Goal: Communication & Community: Answer question/provide support

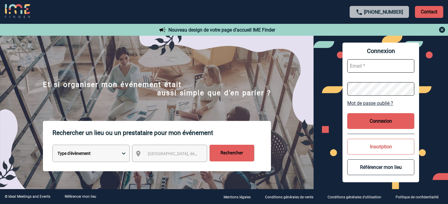
type input "jnetobogalho@ime-groupe.com"
drag, startPoint x: 380, startPoint y: 124, endPoint x: 375, endPoint y: 124, distance: 5.1
click at [380, 124] on button "Connexion" at bounding box center [380, 121] width 67 height 16
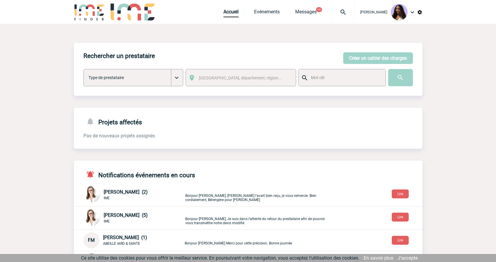
click at [249, 200] on p "Bonjour Florence, Jessica l'avait bien reçu, je vous remercie. Bien cordialemen…" at bounding box center [255, 195] width 140 height 14
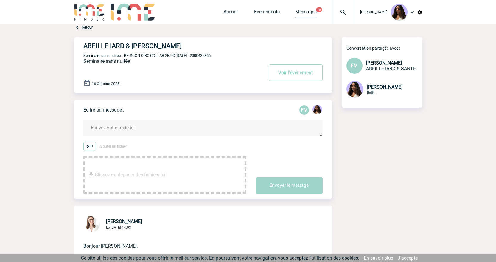
click at [303, 12] on link "Messages" at bounding box center [305, 13] width 21 height 8
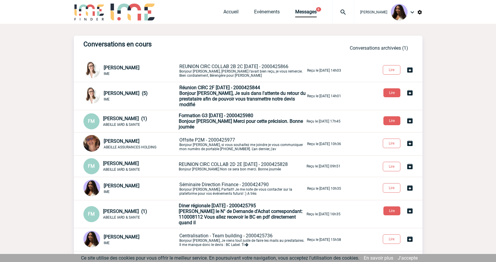
click at [203, 92] on span "Bonjour [PERSON_NAME], Je suis dans l'attente du retour du prestataire afin de …" at bounding box center [242, 99] width 126 height 17
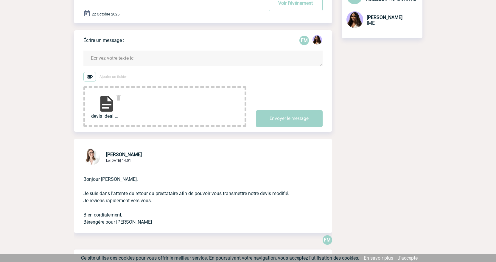
scroll to position [69, 0]
click at [116, 56] on textarea at bounding box center [202, 59] width 239 height 16
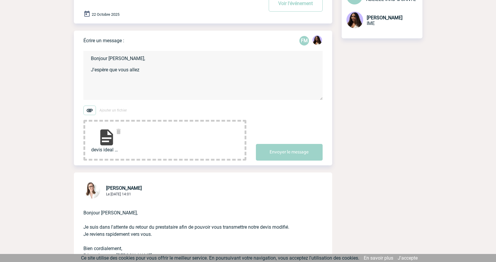
click at [143, 70] on textarea "Bonjour [PERSON_NAME], J'espère que vous allez" at bounding box center [202, 75] width 239 height 49
click at [119, 94] on textarea "Bonjour [PERSON_NAME], J'espère que vous allez bien. Ci-joint le devis à jour :…" at bounding box center [202, 75] width 239 height 49
click at [147, 81] on textarea "Bonjour [PERSON_NAME], J'espère que vous allez bien. Ci-joint le devis à jour :…" at bounding box center [202, 75] width 239 height 49
click at [126, 95] on textarea "Bonjour [PERSON_NAME], J'espère que vous allez bien. Ci-joint le devis à jour :…" at bounding box center [202, 75] width 239 height 49
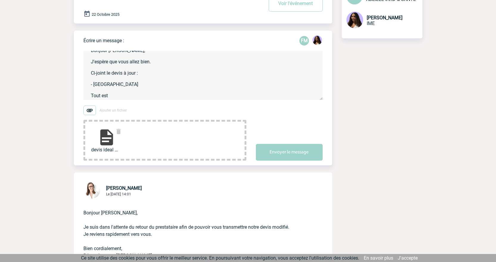
click at [122, 97] on textarea "Bonjour [PERSON_NAME], J'espère que vous allez bien. Ci-joint le devis à jour :…" at bounding box center [202, 75] width 239 height 49
click at [121, 102] on form "Bonjour [PERSON_NAME], J'espère que vous allez bien. Ci-joint le devis à jour :…" at bounding box center [207, 101] width 249 height 117
click at [117, 100] on textarea "Bonjour [PERSON_NAME], J'espère que vous allez bien. Ci-joint le devis à jour :…" at bounding box center [202, 75] width 239 height 49
click at [170, 95] on textarea "Bonjour [PERSON_NAME], J'espère que vous allez bien. Ci-joint le devis à jour :…" at bounding box center [202, 75] width 239 height 49
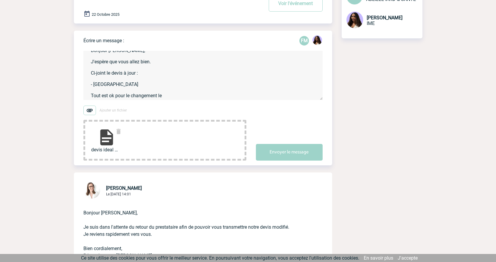
scroll to position [80, 0]
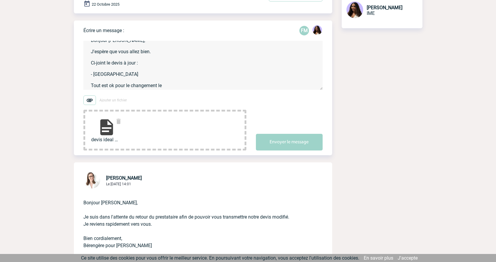
click at [173, 89] on textarea "Bonjour [PERSON_NAME], J'espère que vous allez bien. Ci-joint le devis à jour :…" at bounding box center [202, 65] width 239 height 49
click at [248, 61] on textarea "Bonjour [PERSON_NAME], J'espère que vous allez bien. Ci-joint le devis à jour :…" at bounding box center [202, 65] width 239 height 49
click at [173, 86] on textarea "Bonjour [PERSON_NAME], J'espère que vous allez bien. Ci-joint le devis à jour :…" at bounding box center [202, 65] width 239 height 49
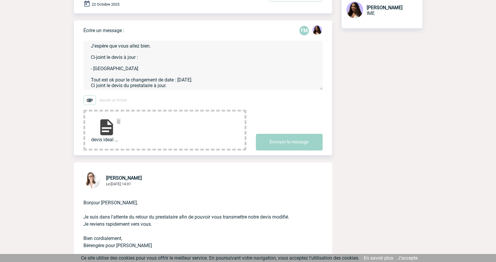
scroll to position [29, 0]
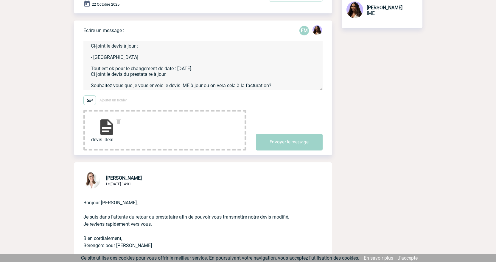
click at [114, 87] on textarea "Bonjour [PERSON_NAME], J'espère que vous allez bien. Ci-joint le devis à jour :…" at bounding box center [202, 65] width 239 height 49
click at [274, 87] on textarea "Bonjour [PERSON_NAME], J'espère que vous allez bien. Ci-joint le devis à jour :…" at bounding box center [202, 65] width 239 height 49
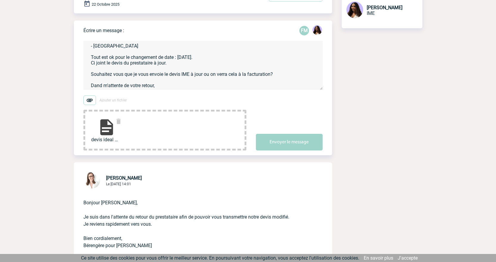
scroll to position [46, 0]
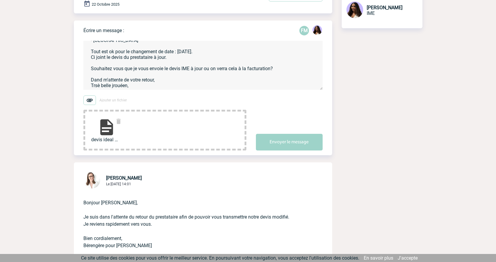
click at [97, 81] on textarea "Bonjour [PERSON_NAME], J'espère que vous allez bien. Ci-joint le devis à jour :…" at bounding box center [202, 65] width 239 height 49
click at [134, 89] on textarea "Bonjour [PERSON_NAME], J'espère que vous allez bien. Ci-joint le devis à jour :…" at bounding box center [202, 65] width 239 height 49
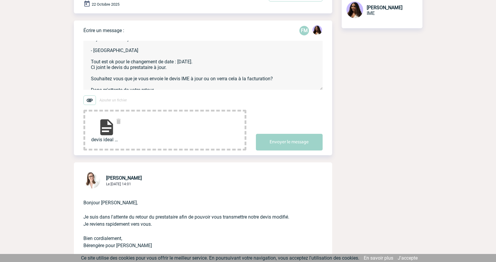
scroll to position [29, 0]
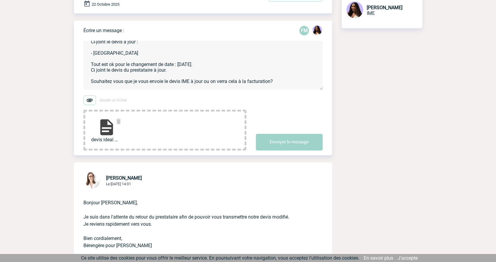
click at [118, 55] on textarea "Bonjour [PERSON_NAME], J'espère que vous allez bien. Ci-joint le devis à jour :…" at bounding box center [202, 65] width 239 height 49
click at [118, 60] on textarea "Bonjour [PERSON_NAME], J'espère que vous allez bien. Ci-joint le devis à jour :…" at bounding box center [202, 65] width 239 height 49
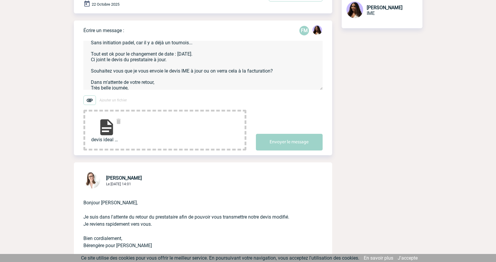
scroll to position [50, 0]
click at [96, 67] on textarea "Bonjour [PERSON_NAME], J'espère que vous allez bien. Ci-joint le devis à jour :…" at bounding box center [202, 65] width 239 height 49
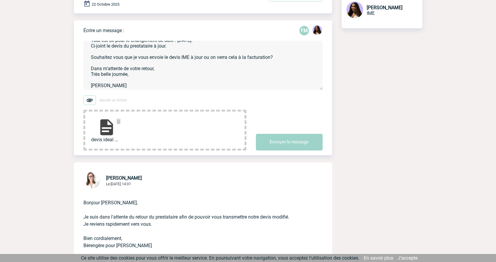
scroll to position [70, 0]
type textarea "Bonjour [PERSON_NAME], J'espère que vous allez bien. Ci-joint le devis à jour :…"
click at [302, 142] on button "Envoyer le message" at bounding box center [289, 142] width 67 height 17
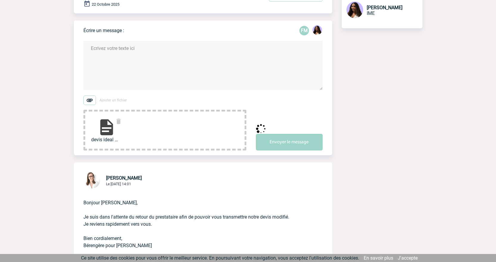
scroll to position [0, 0]
